Goal: Transaction & Acquisition: Purchase product/service

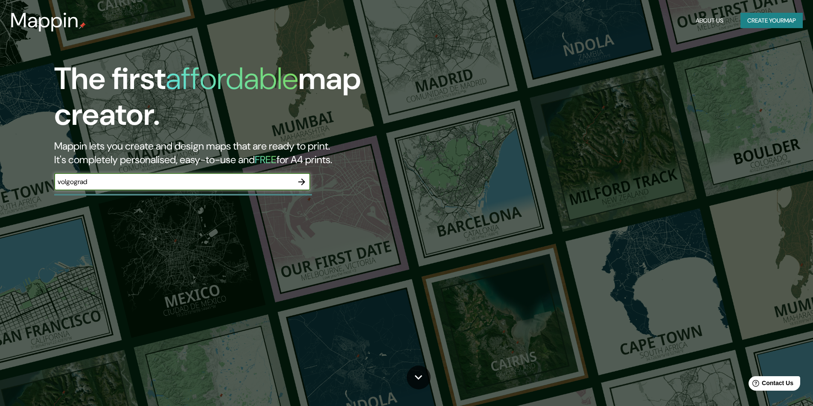
type input "volgograd"
click at [299, 183] on icon "button" at bounding box center [301, 182] width 10 height 10
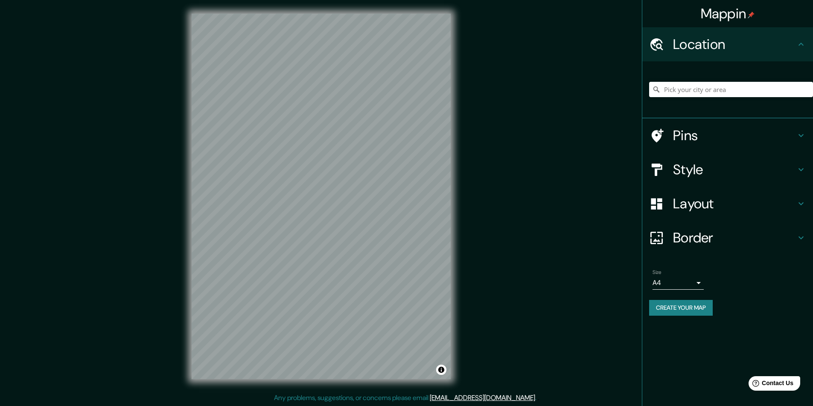
click at [721, 220] on div "Layout" at bounding box center [727, 204] width 171 height 34
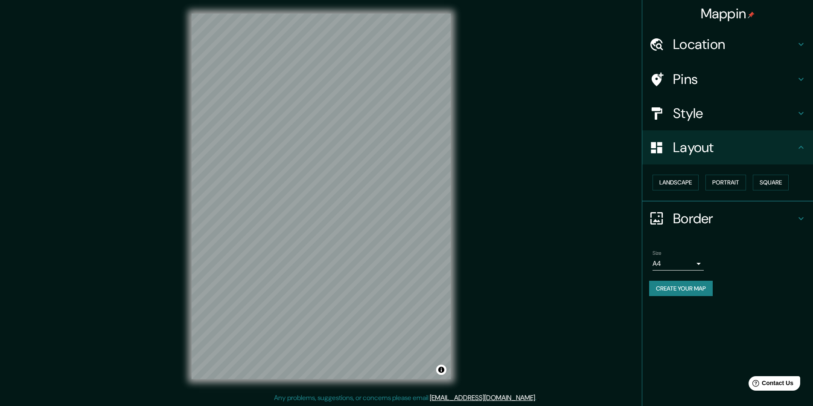
click at [705, 189] on div "Landscape [GEOGRAPHIC_DATA]" at bounding box center [731, 182] width 164 height 23
click at [709, 187] on button "Portrait" at bounding box center [725, 183] width 41 height 16
click at [766, 183] on button "Square" at bounding box center [770, 183] width 36 height 16
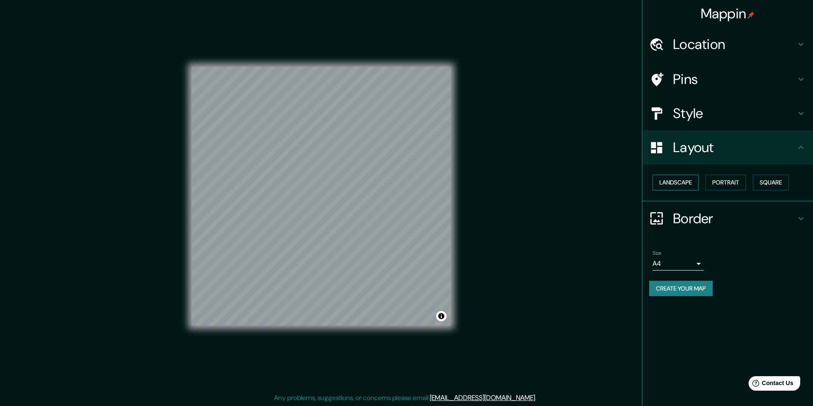
click at [693, 186] on button "Landscape" at bounding box center [675, 183] width 46 height 16
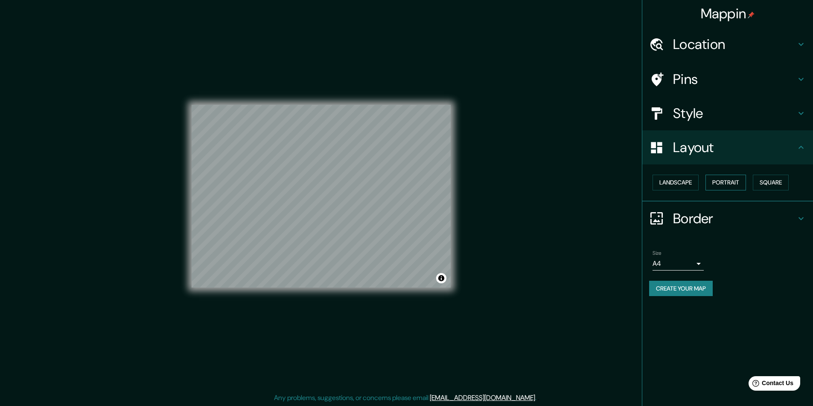
click at [727, 183] on button "Portrait" at bounding box center [725, 183] width 41 height 16
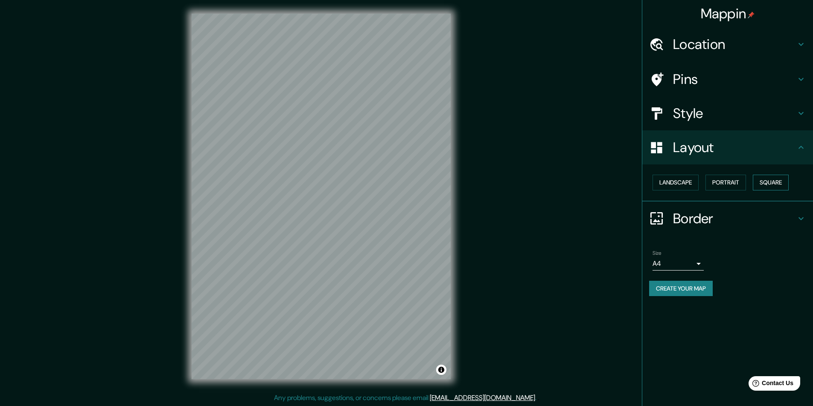
drag, startPoint x: 783, startPoint y: 180, endPoint x: 770, endPoint y: 179, distance: 12.4
click at [782, 181] on button "Square" at bounding box center [770, 183] width 36 height 16
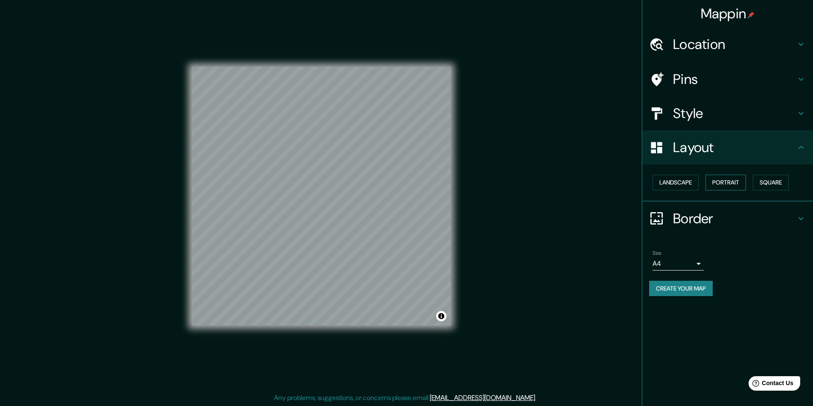
click at [735, 182] on button "Portrait" at bounding box center [725, 183] width 41 height 16
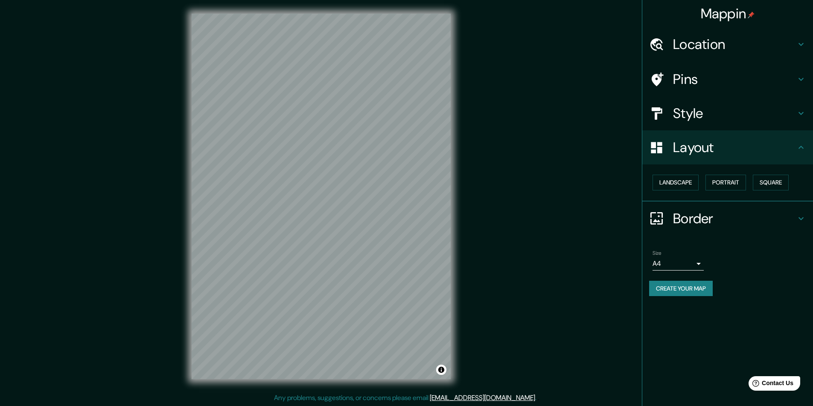
click at [721, 160] on div "Layout" at bounding box center [727, 148] width 171 height 34
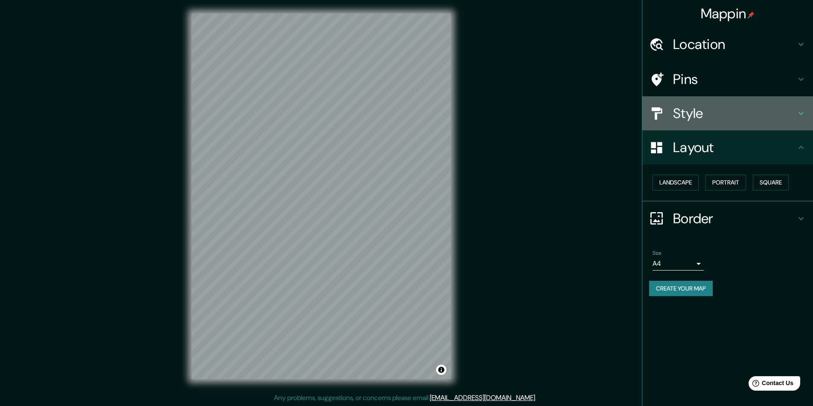
click at [724, 122] on div "Style" at bounding box center [727, 113] width 171 height 34
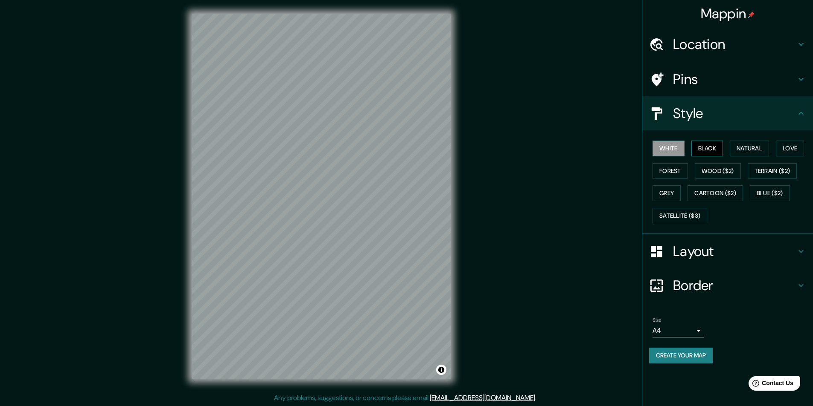
click at [716, 140] on div "White Black Natural Love Forest Wood ($2) Terrain ($2) Grey Cartoon ($2) Blue (…" at bounding box center [731, 182] width 164 height 90
click at [714, 153] on button "Black" at bounding box center [707, 149] width 32 height 16
click at [732, 158] on div "White Black Natural Love Forest Wood ($2) Terrain ($2) Grey Cartoon ($2) Blue (…" at bounding box center [731, 182] width 164 height 90
click at [743, 154] on button "Natural" at bounding box center [748, 149] width 39 height 16
click at [791, 150] on button "Love" at bounding box center [789, 149] width 28 height 16
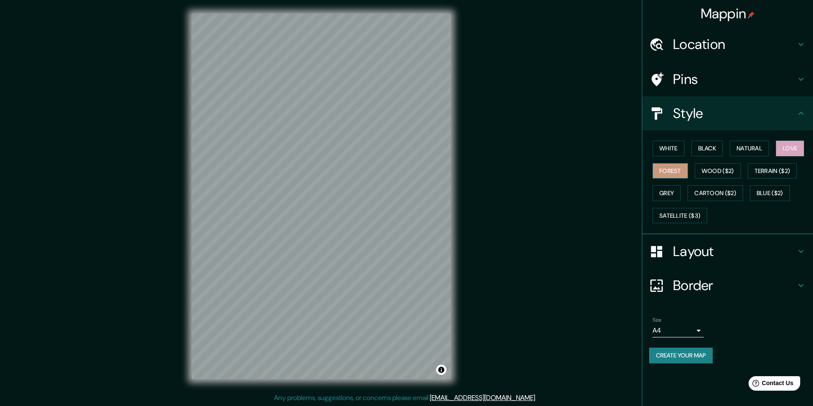
click at [677, 172] on button "Forest" at bounding box center [669, 171] width 35 height 16
click at [714, 175] on button "Wood ($2)" at bounding box center [717, 171] width 46 height 16
click at [755, 175] on button "Terrain ($2)" at bounding box center [771, 171] width 49 height 16
click at [690, 54] on div "Location" at bounding box center [727, 44] width 171 height 34
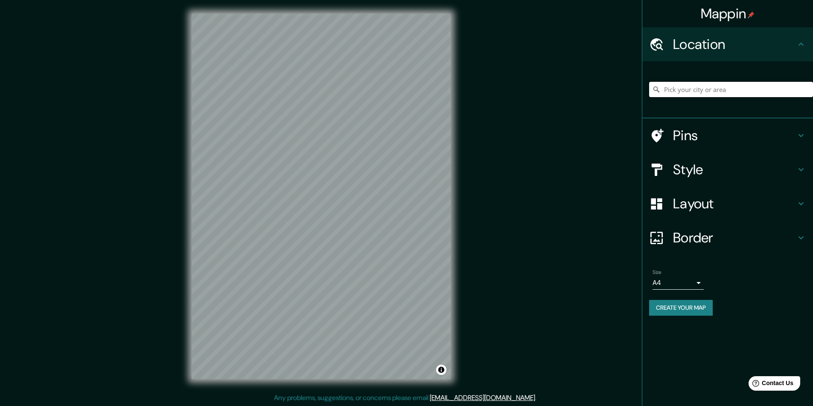
click at [690, 90] on input "Pick your city or area" at bounding box center [731, 89] width 164 height 15
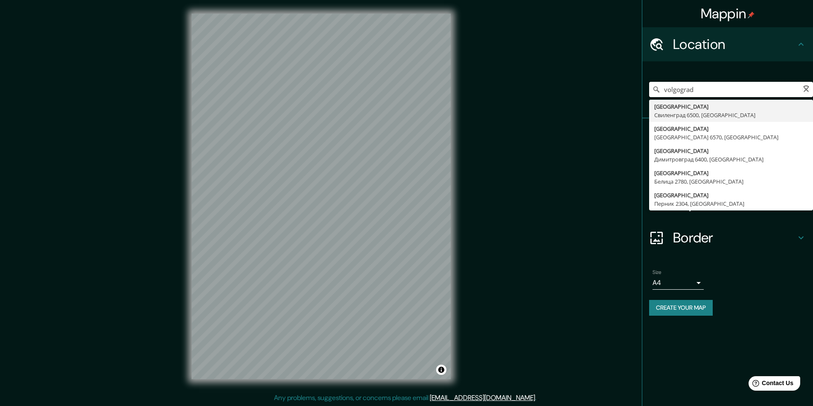
type input "[GEOGRAPHIC_DATA], [GEOGRAPHIC_DATA] 6500, [GEOGRAPHIC_DATA]"
